Goal: Task Accomplishment & Management: Manage account settings

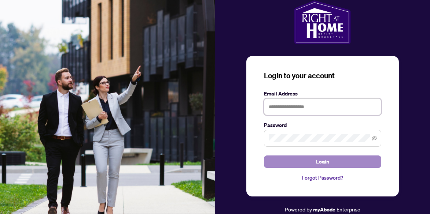
type input "**********"
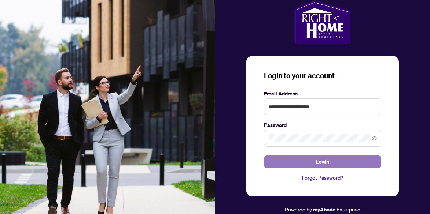
click at [323, 162] on span "Login" at bounding box center [322, 162] width 13 height 12
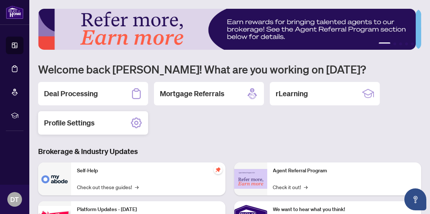
click at [84, 123] on h2 "Profile Settings" at bounding box center [69, 123] width 51 height 10
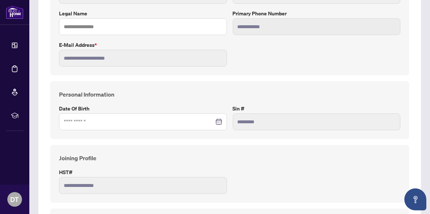
scroll to position [183, 0]
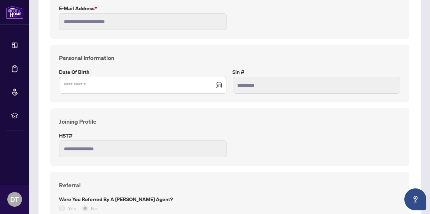
click at [217, 84] on div at bounding box center [143, 85] width 158 height 8
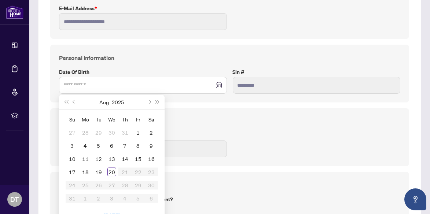
click at [289, 138] on div "**********" at bounding box center [229, 137] width 347 height 40
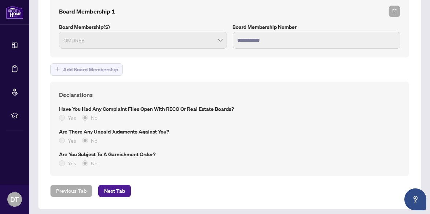
scroll to position [611, 0]
click at [112, 187] on span "Next Tab" at bounding box center [114, 191] width 21 height 12
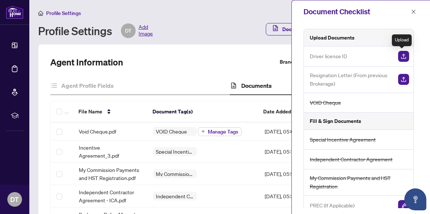
click at [403, 55] on img "button" at bounding box center [403, 56] width 11 height 11
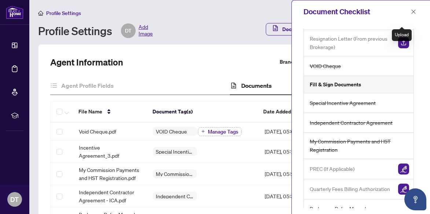
scroll to position [46, 0]
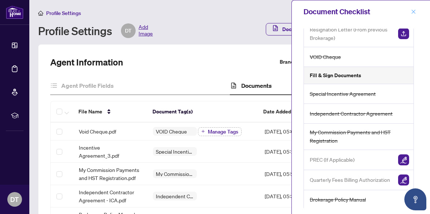
click at [413, 10] on icon "close" at bounding box center [413, 11] width 5 height 5
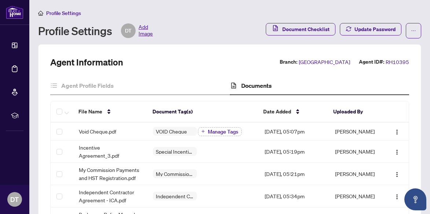
click at [146, 33] on span "Add Image" at bounding box center [146, 30] width 14 height 15
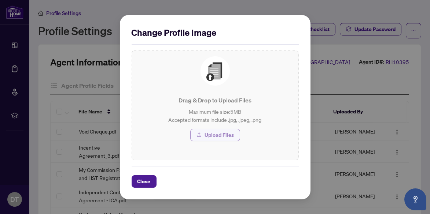
click at [214, 134] on span "Upload Files" at bounding box center [219, 135] width 29 height 12
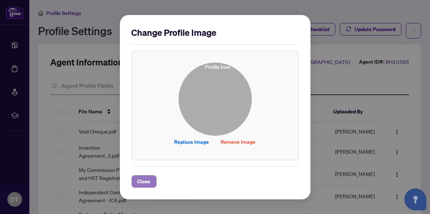
click at [143, 181] on span "Close" at bounding box center [143, 182] width 13 height 12
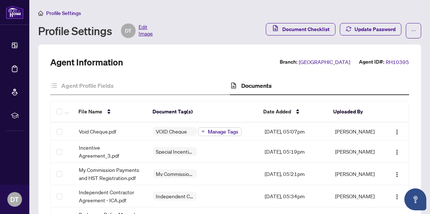
click at [145, 33] on span "Edit Image" at bounding box center [146, 30] width 14 height 15
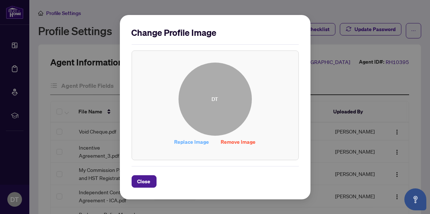
click at [200, 142] on span "Replace Image" at bounding box center [191, 142] width 35 height 12
click at [228, 141] on span "Remove Image" at bounding box center [238, 142] width 35 height 12
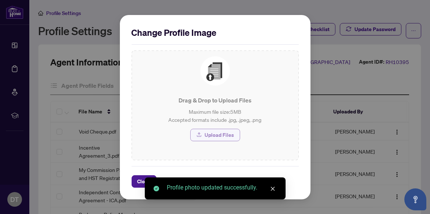
click at [217, 135] on span "Upload Files" at bounding box center [219, 135] width 29 height 12
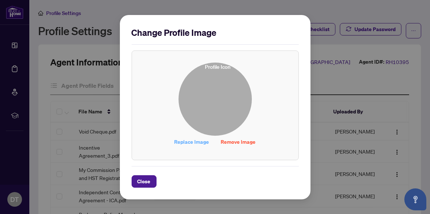
click at [189, 141] on span "Replace Image" at bounding box center [191, 142] width 35 height 12
click at [140, 181] on span "Close" at bounding box center [143, 182] width 13 height 12
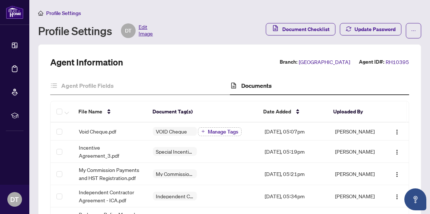
click at [65, 11] on span "Profile Settings" at bounding box center [63, 13] width 35 height 7
click at [54, 11] on span "Profile Settings" at bounding box center [63, 13] width 35 height 7
click at [83, 14] on div "Profile Settings" at bounding box center [229, 13] width 383 height 8
click at [412, 30] on icon "ellipsis" at bounding box center [414, 30] width 4 height 1
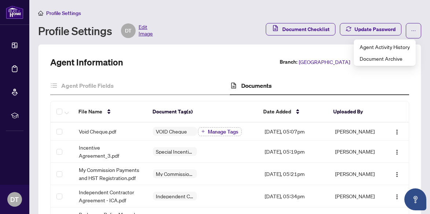
click at [398, 12] on div "Profile Settings" at bounding box center [229, 13] width 383 height 8
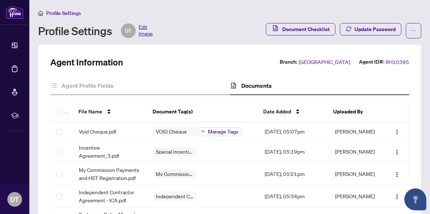
click at [52, 13] on span "Profile Settings" at bounding box center [63, 13] width 35 height 7
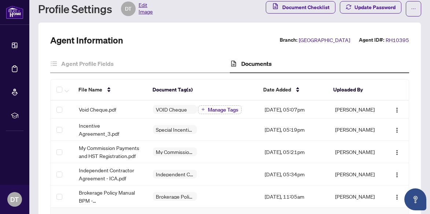
scroll to position [37, 0]
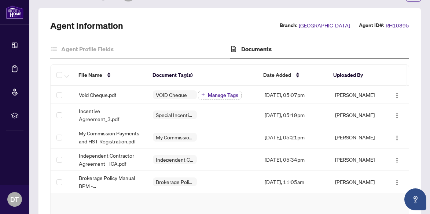
click at [253, 49] on h4 "Documents" at bounding box center [256, 49] width 30 height 9
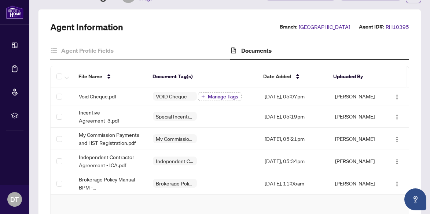
scroll to position [179, 0]
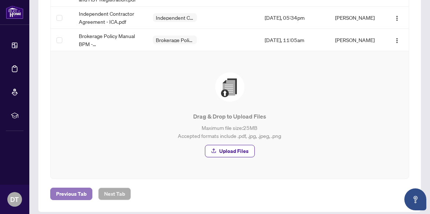
click at [71, 188] on span "Previous Tab" at bounding box center [71, 194] width 30 height 12
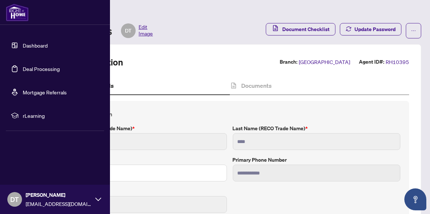
click at [37, 115] on span "rLearning" at bounding box center [61, 116] width 76 height 8
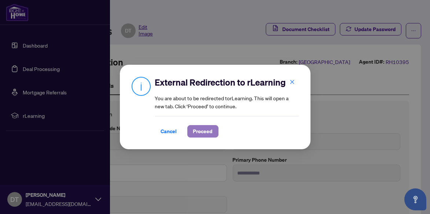
click at [203, 132] on span "Proceed" at bounding box center [202, 132] width 19 height 12
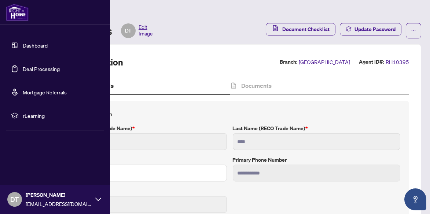
click at [43, 46] on link "Dashboard" at bounding box center [35, 45] width 25 height 7
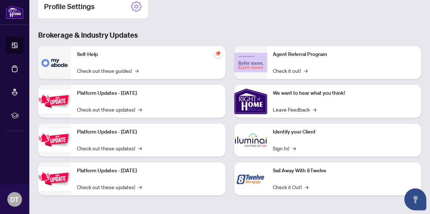
scroll to position [117, 0]
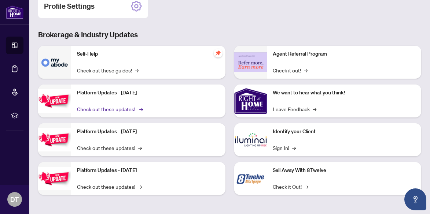
click at [110, 108] on link "Check out these updates! →" at bounding box center [109, 109] width 65 height 8
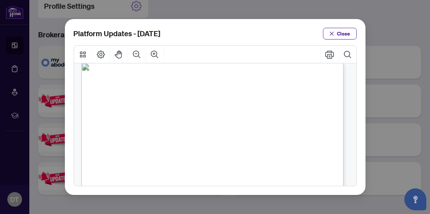
scroll to position [0, 0]
click at [344, 33] on span "Close" at bounding box center [343, 34] width 13 height 12
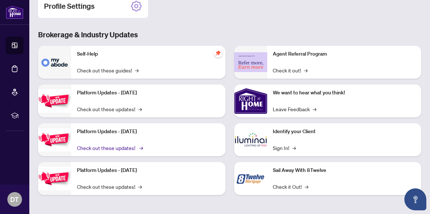
click at [107, 148] on link "Check out these updates! →" at bounding box center [109, 148] width 65 height 8
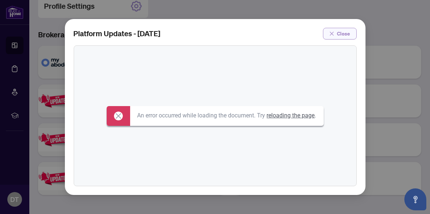
click at [345, 33] on span "Close" at bounding box center [343, 34] width 13 height 12
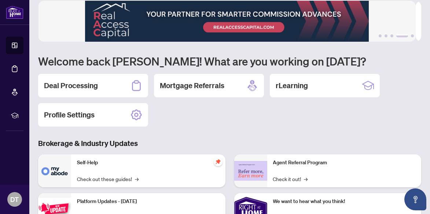
scroll to position [7, 0]
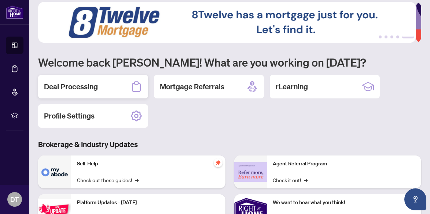
click at [85, 85] on h2 "Deal Processing" at bounding box center [71, 87] width 54 height 10
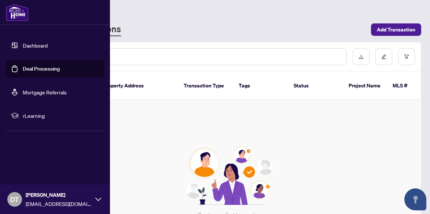
click at [32, 45] on link "Dashboard" at bounding box center [35, 45] width 25 height 7
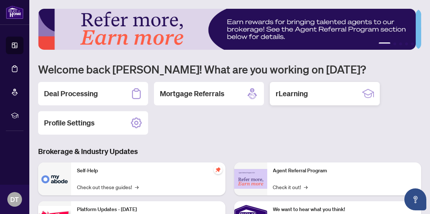
click at [295, 94] on h2 "rLearning" at bounding box center [292, 94] width 32 height 10
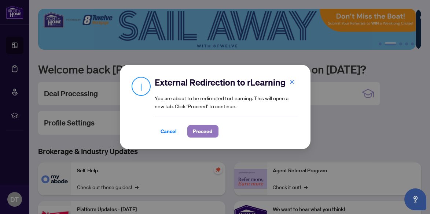
click at [197, 130] on span "Proceed" at bounding box center [202, 132] width 19 height 12
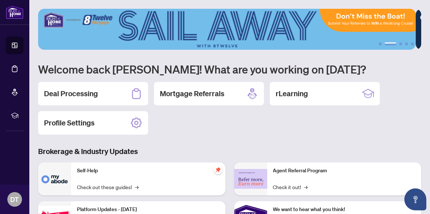
scroll to position [37, 0]
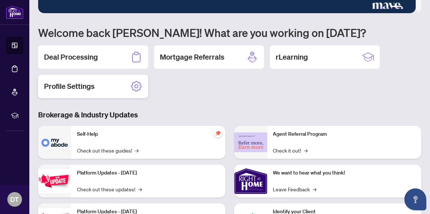
click at [90, 86] on h2 "Profile Settings" at bounding box center [69, 86] width 51 height 10
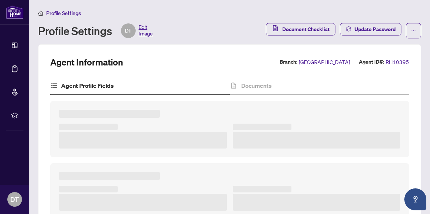
click at [90, 86] on h4 "Agent Profile Fields" at bounding box center [87, 85] width 52 height 9
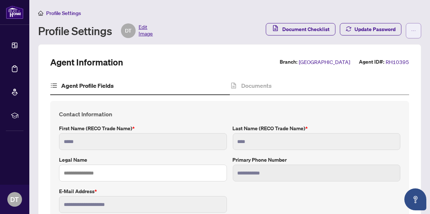
click at [411, 29] on icon "ellipsis" at bounding box center [413, 30] width 5 height 5
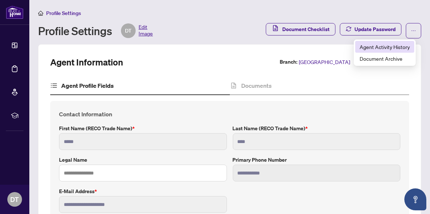
click at [401, 47] on span "Agent Activity History" at bounding box center [385, 47] width 50 height 8
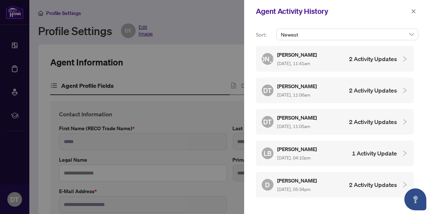
click at [365, 119] on h4 "2 Activity Updates" at bounding box center [373, 122] width 48 height 9
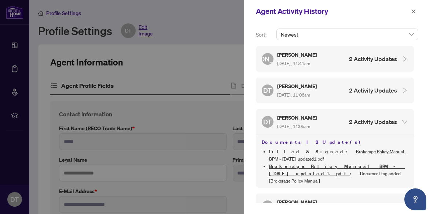
click at [364, 88] on h4 "2 Activity Updates" at bounding box center [373, 90] width 48 height 9
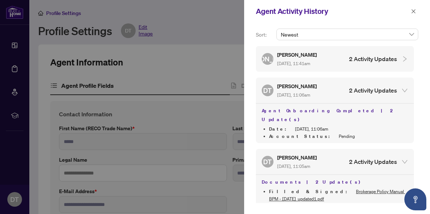
click at [402, 88] on icon "expanded" at bounding box center [404, 90] width 7 height 7
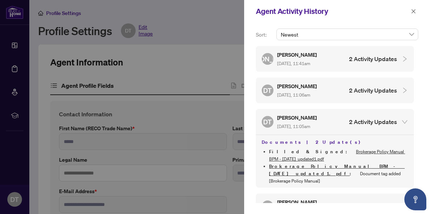
click at [403, 119] on icon "expanded" at bounding box center [404, 122] width 7 height 7
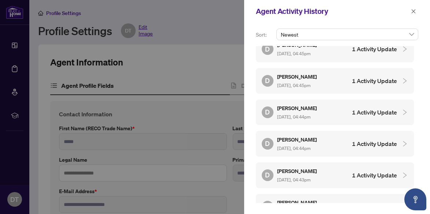
scroll to position [483, 0]
click at [358, 203] on h4 "2 Activity Updates" at bounding box center [373, 207] width 48 height 9
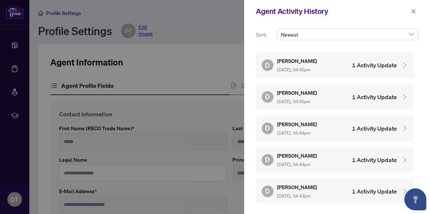
scroll to position [485, 0]
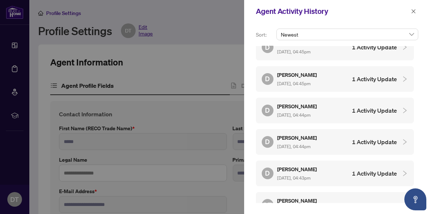
click at [364, 169] on h4 "1 Activity Update" at bounding box center [374, 173] width 45 height 9
click at [365, 138] on h4 "1 Activity Update" at bounding box center [374, 142] width 45 height 9
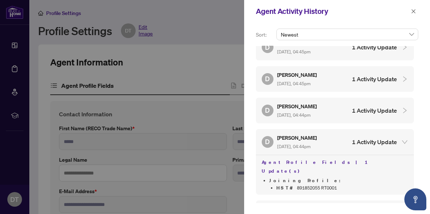
click at [368, 106] on h4 "1 Activity Update" at bounding box center [374, 110] width 45 height 9
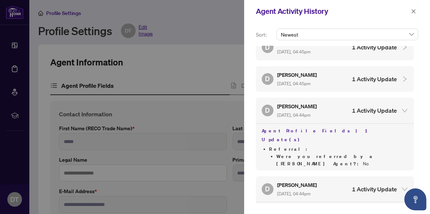
click at [366, 75] on h4 "1 Activity Update" at bounding box center [374, 79] width 45 height 9
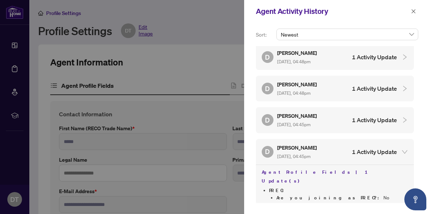
scroll to position [411, 0]
click at [366, 116] on h4 "1 Activity Update" at bounding box center [374, 120] width 45 height 9
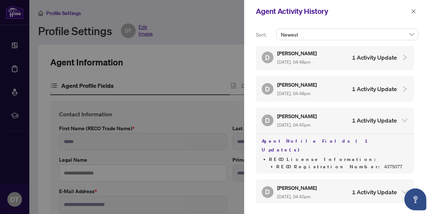
click at [367, 85] on h4 "1 Activity Update" at bounding box center [374, 89] width 45 height 9
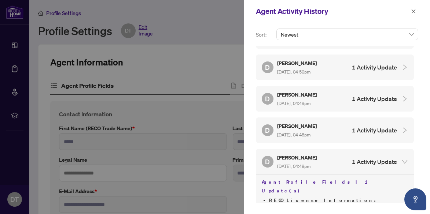
scroll to position [338, 0]
click at [367, 126] on h4 "1 Activity Update" at bounding box center [374, 130] width 45 height 9
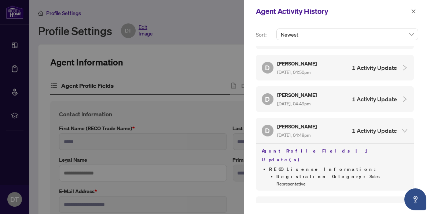
click at [367, 95] on h4 "1 Activity Update" at bounding box center [374, 99] width 45 height 9
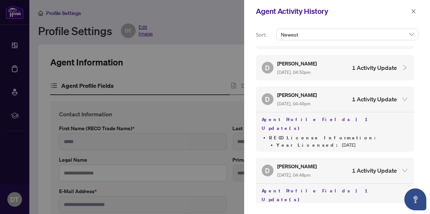
click at [365, 63] on h4 "1 Activity Update" at bounding box center [374, 67] width 45 height 9
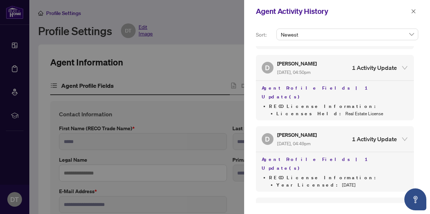
scroll to position [301, 0]
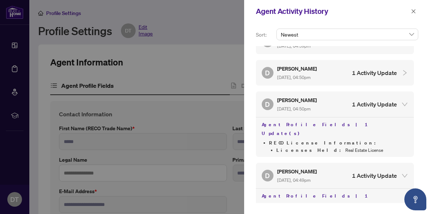
click at [368, 69] on h4 "1 Activity Update" at bounding box center [374, 73] width 45 height 9
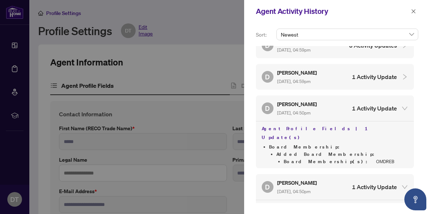
scroll to position [265, 0]
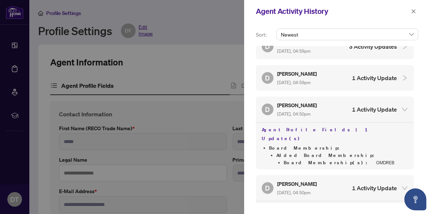
click at [367, 74] on h4 "1 Activity Update" at bounding box center [374, 78] width 45 height 9
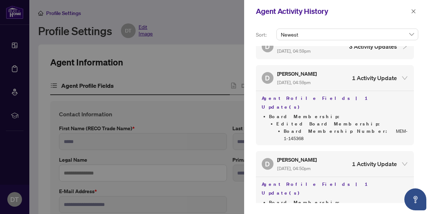
scroll to position [228, 0]
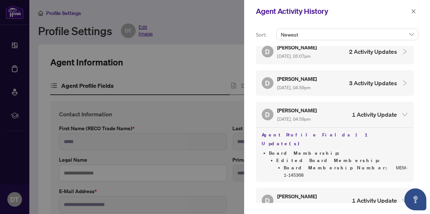
click at [367, 79] on h4 "3 Activity Updates" at bounding box center [373, 83] width 48 height 9
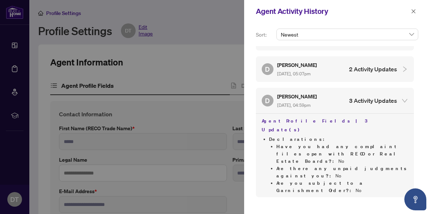
scroll to position [191, 0]
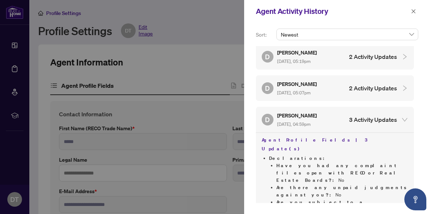
click at [371, 84] on h4 "2 Activity Updates" at bounding box center [373, 88] width 48 height 9
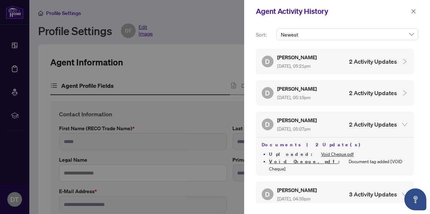
scroll to position [155, 0]
click at [368, 89] on h4 "2 Activity Updates" at bounding box center [373, 93] width 48 height 9
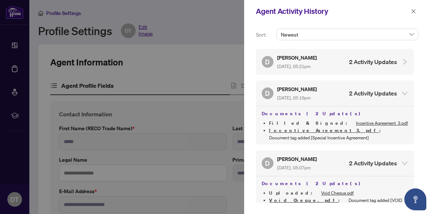
click at [368, 58] on h4 "2 Activity Updates" at bounding box center [373, 62] width 48 height 9
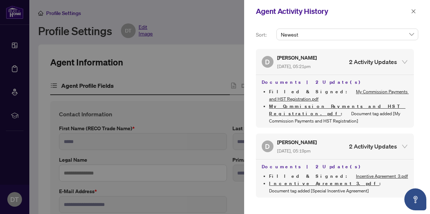
scroll to position [118, 0]
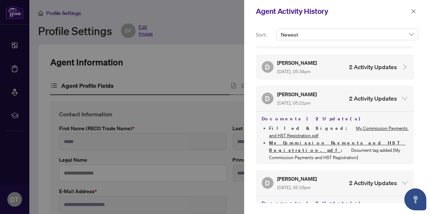
click at [372, 63] on h4 "2 Activity Updates" at bounding box center [373, 67] width 48 height 9
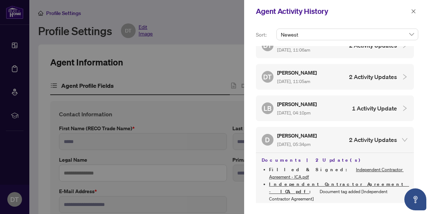
scroll to position [45, 0]
click at [365, 105] on h4 "1 Activity Update" at bounding box center [374, 108] width 45 height 9
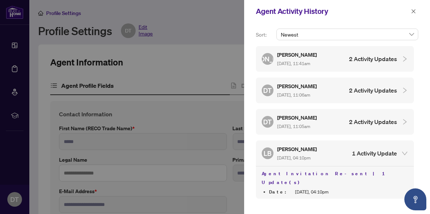
scroll to position [0, 0]
click at [360, 119] on h4 "2 Activity Updates" at bounding box center [373, 122] width 48 height 9
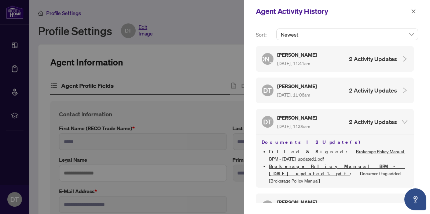
click at [364, 89] on h4 "2 Activity Updates" at bounding box center [373, 90] width 48 height 9
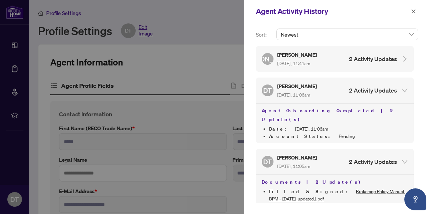
click at [368, 59] on h4 "2 Activity Updates" at bounding box center [373, 59] width 48 height 9
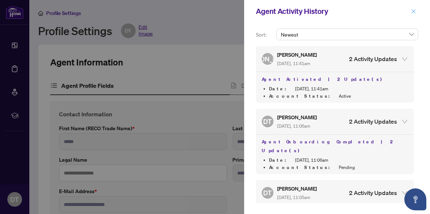
click at [413, 9] on icon "close" at bounding box center [413, 11] width 5 height 5
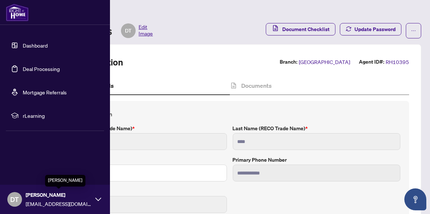
click at [46, 196] on span "[PERSON_NAME]" at bounding box center [59, 195] width 66 height 8
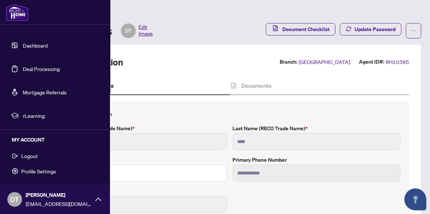
click at [32, 156] on span "Logout" at bounding box center [29, 156] width 16 height 12
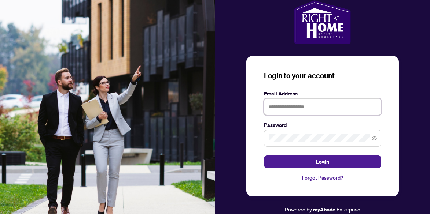
type input "**********"
